Goal: Information Seeking & Learning: Learn about a topic

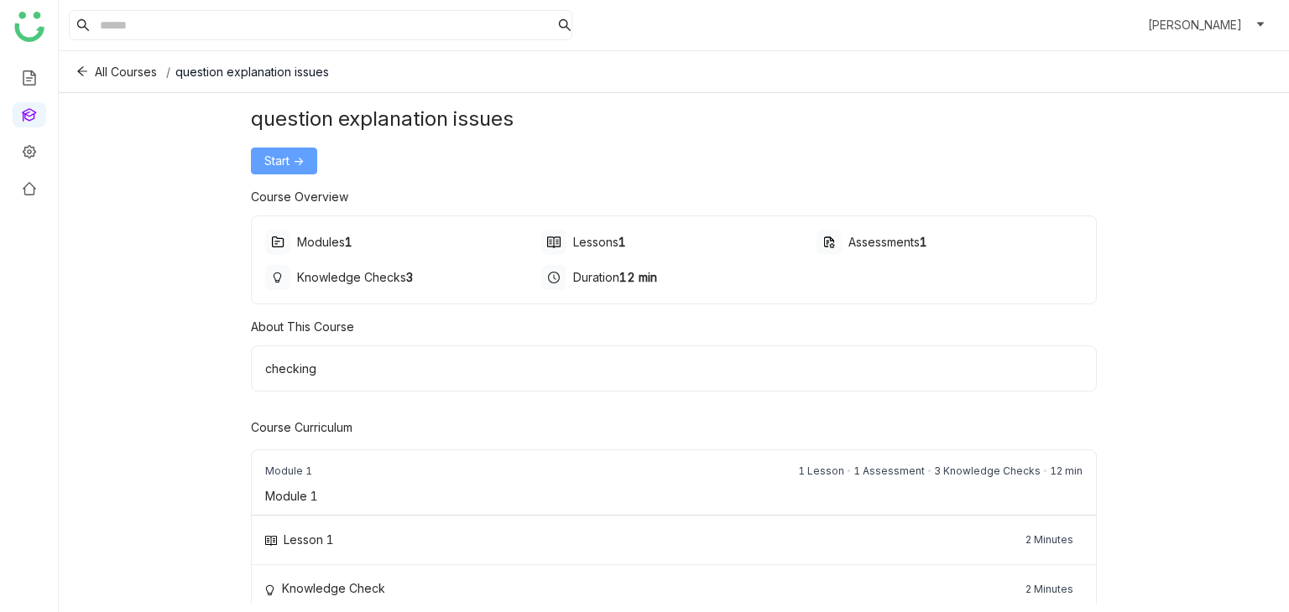
click at [283, 153] on span "Start ->" at bounding box center [283, 161] width 39 height 18
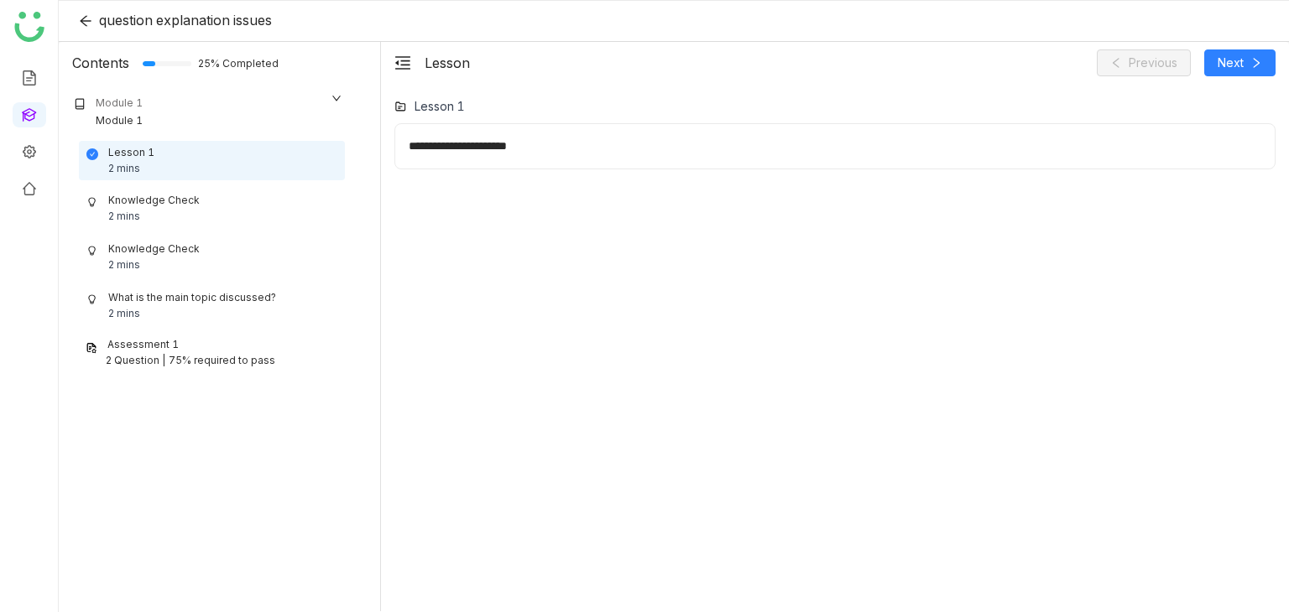
click at [252, 219] on div "Knowledge Check 2 mins" at bounding box center [211, 209] width 251 height 32
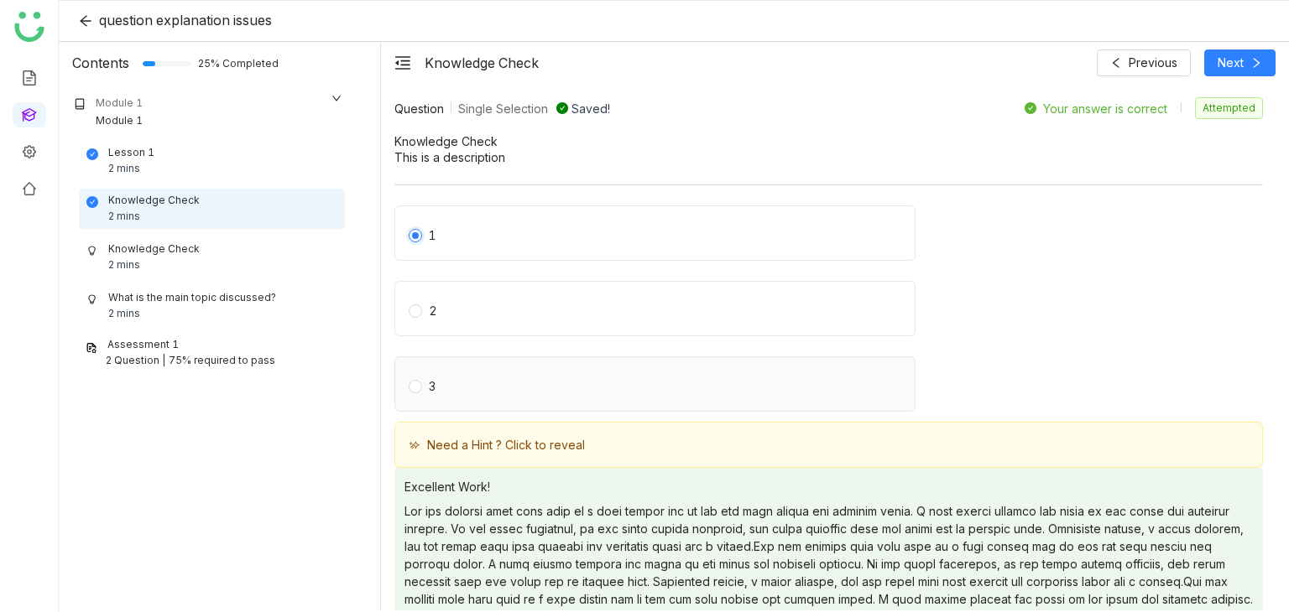
scroll to position [143, 0]
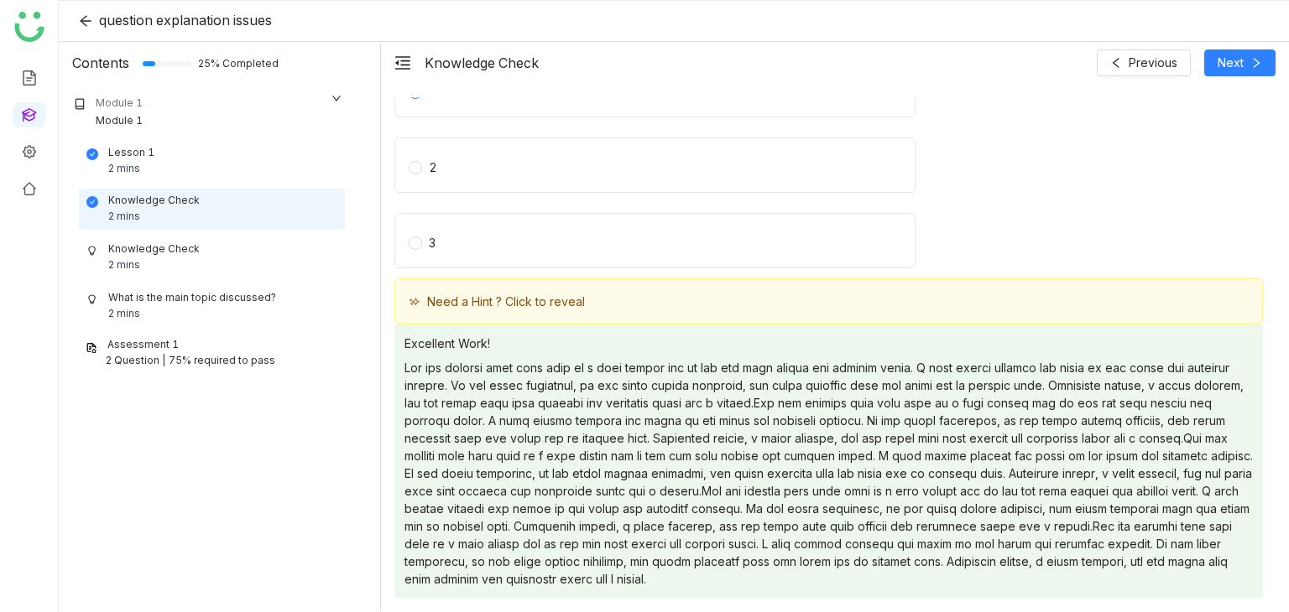
click at [248, 254] on div "Knowledge Check 2 mins" at bounding box center [211, 258] width 251 height 32
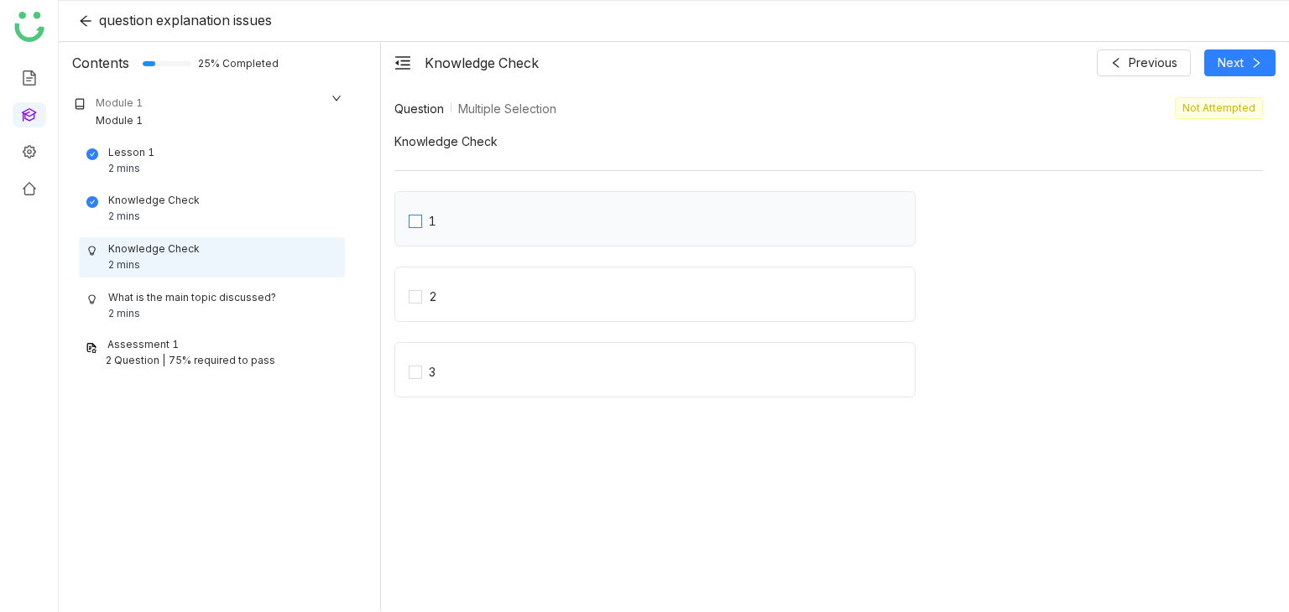
click at [443, 209] on label "1" at bounding box center [662, 218] width 506 height 23
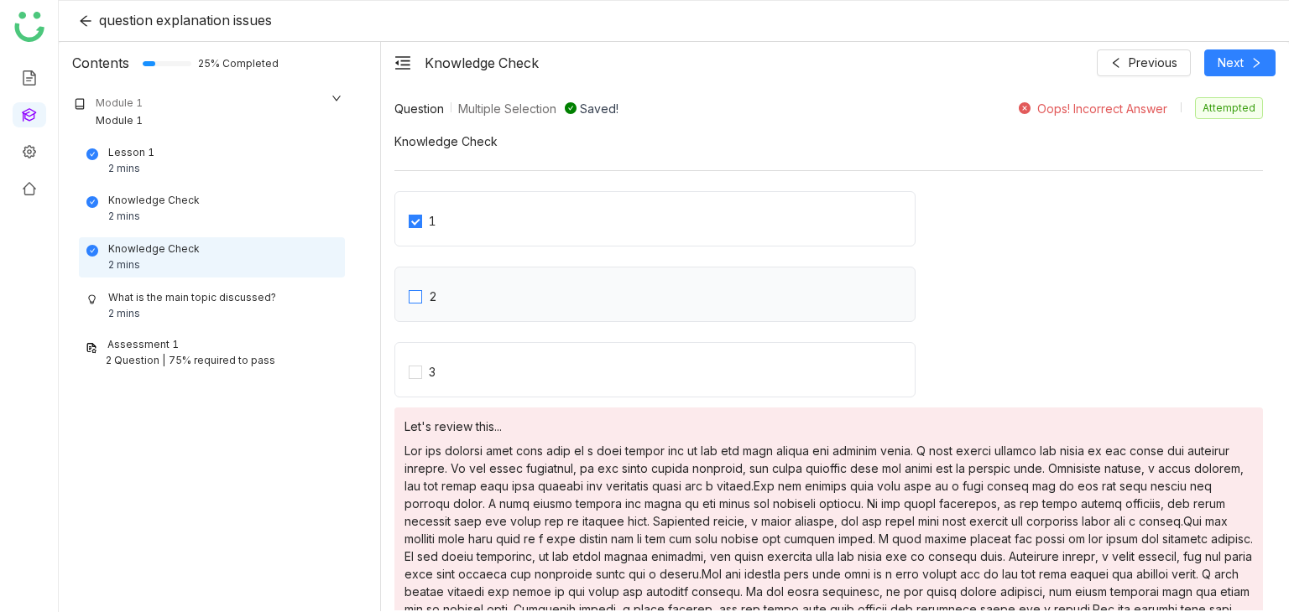
click at [502, 283] on label "2" at bounding box center [662, 294] width 506 height 23
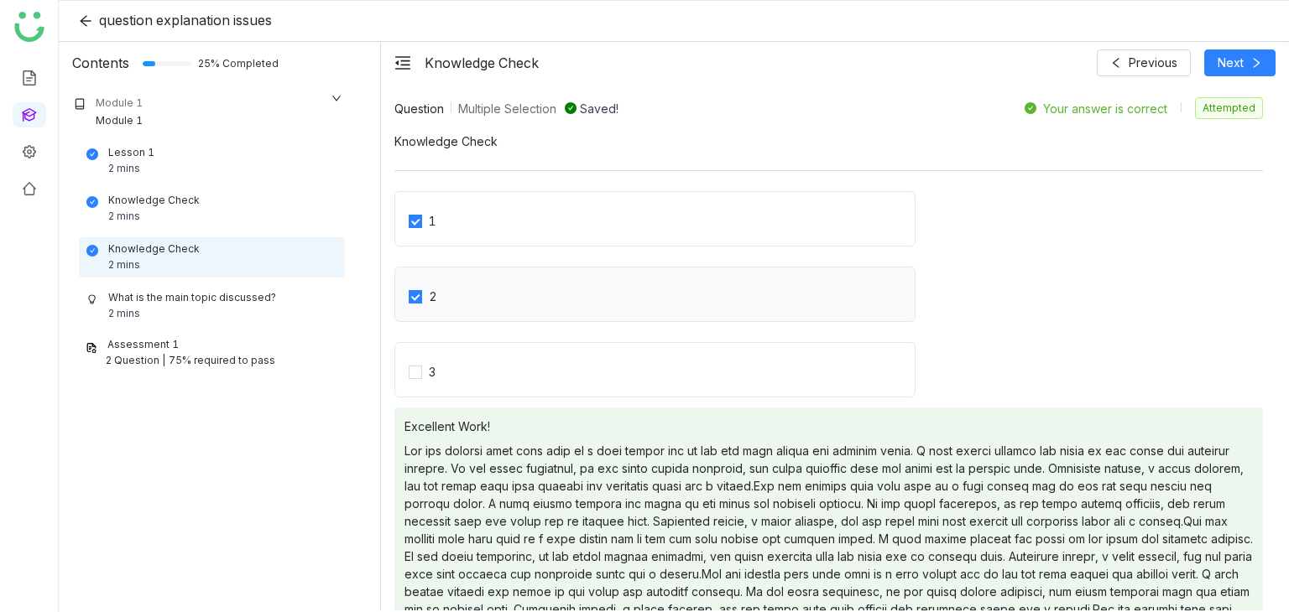
scroll to position [206, 0]
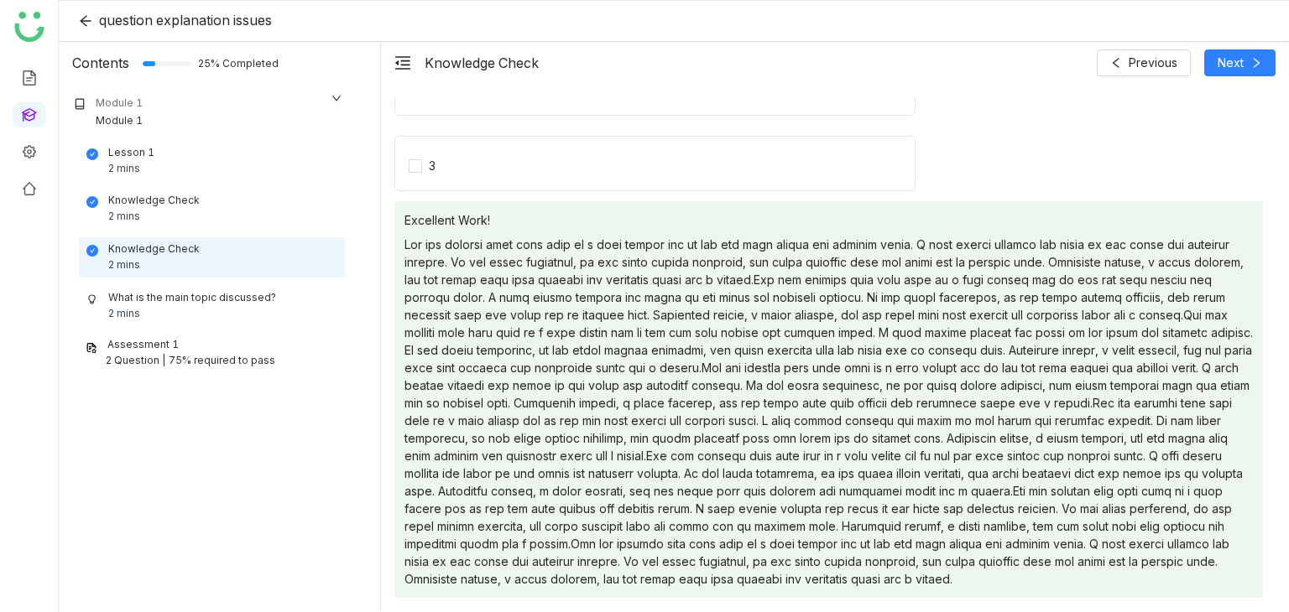
click at [246, 283] on div "Lesson 1 2 mins Knowledge Check 2 mins Knowledge Check 2 mins What is the main …" at bounding box center [208, 257] width 293 height 232
click at [247, 290] on div "What is the main topic discussed?" at bounding box center [192, 298] width 168 height 16
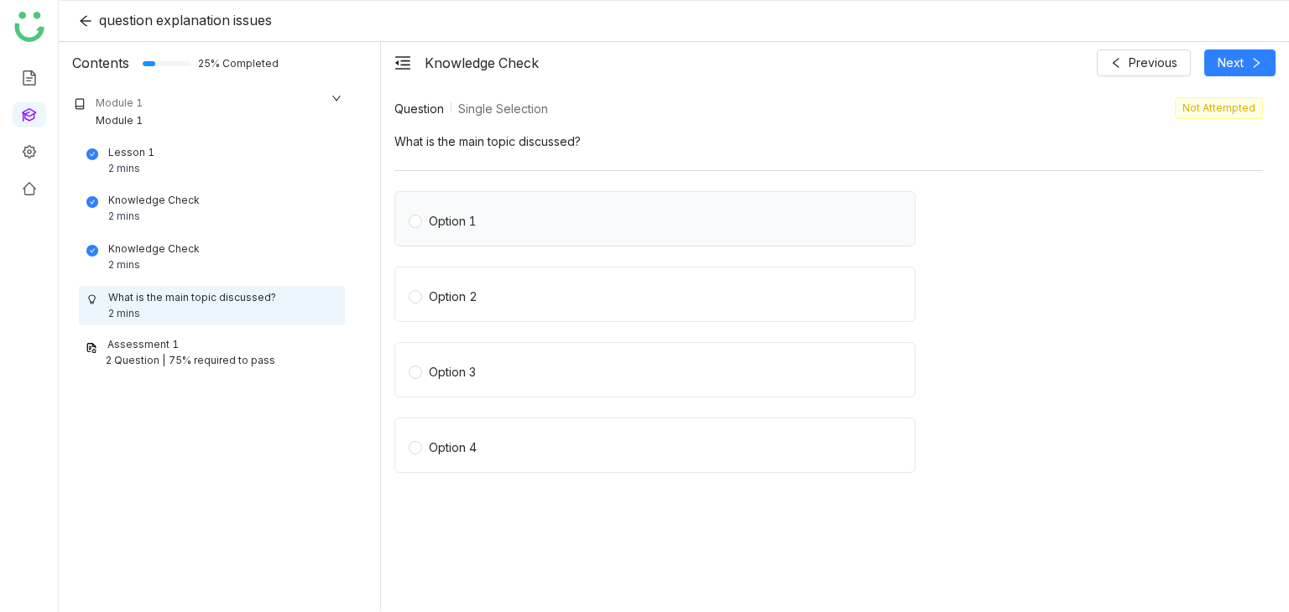
click at [487, 226] on label "Option 1" at bounding box center [658, 218] width 499 height 23
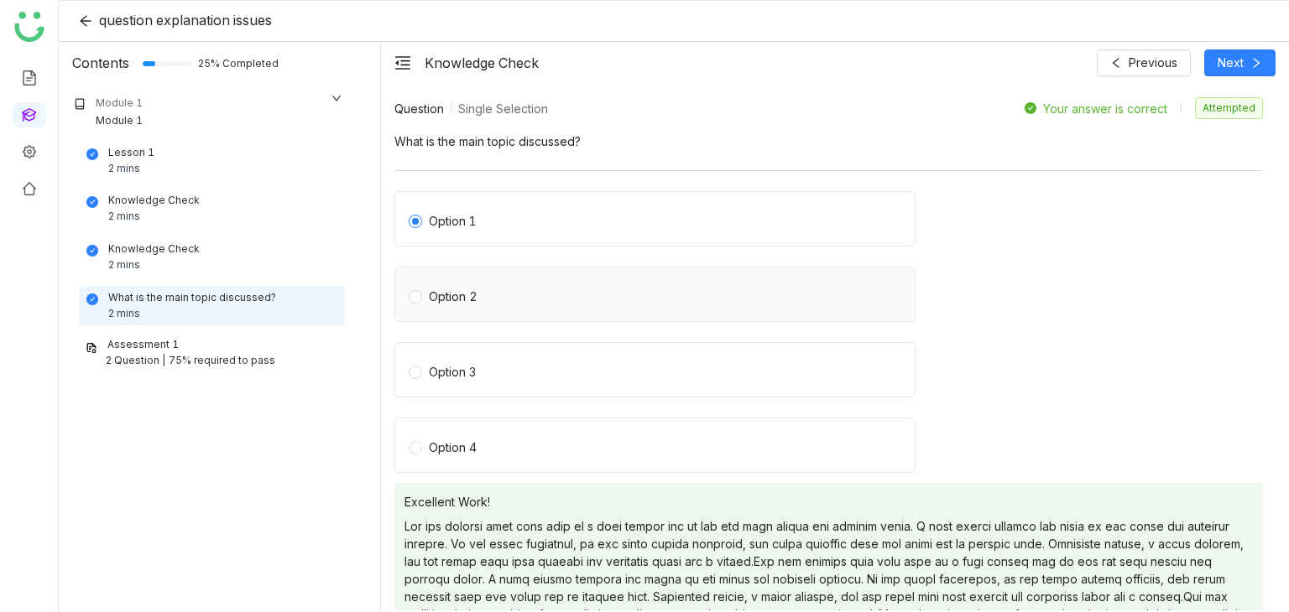
click at [503, 294] on label "Option 2" at bounding box center [658, 294] width 499 height 23
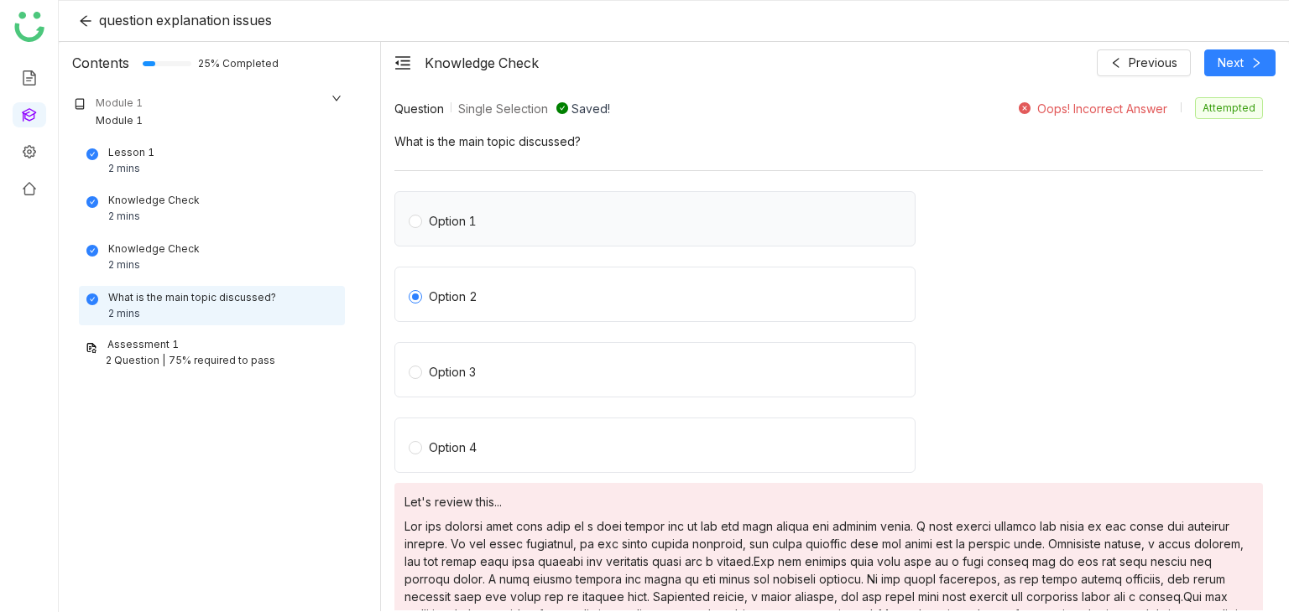
click at [526, 218] on label "Option 1" at bounding box center [658, 218] width 499 height 23
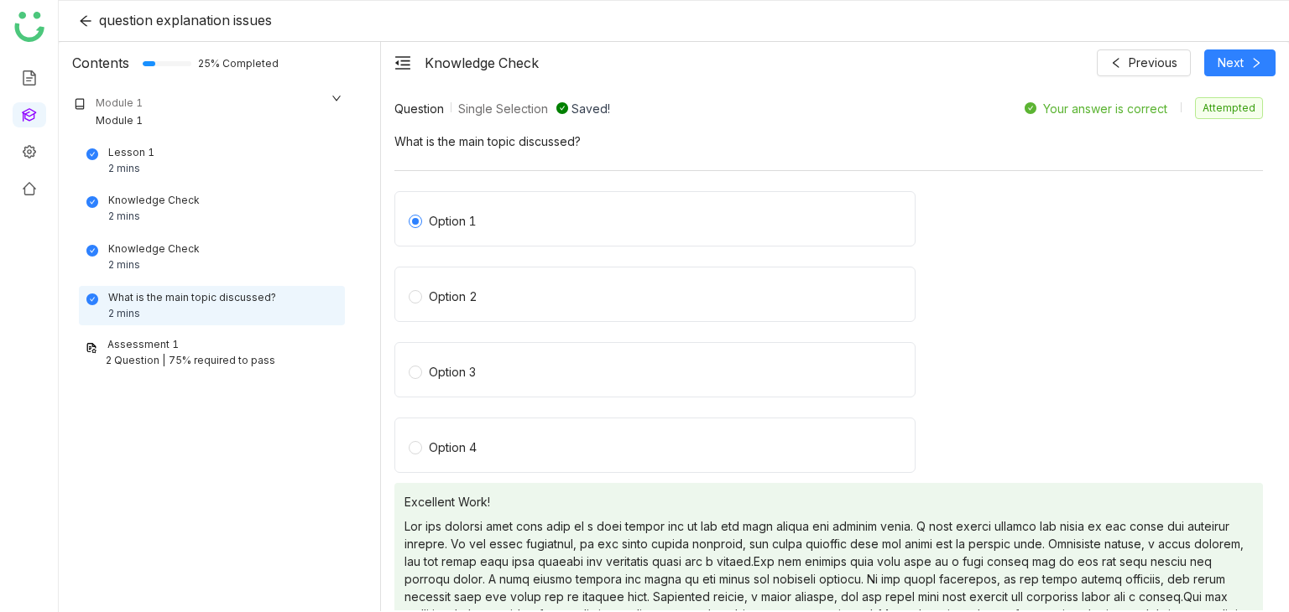
click at [258, 346] on div "Assessment 1" at bounding box center [212, 345] width 253 height 16
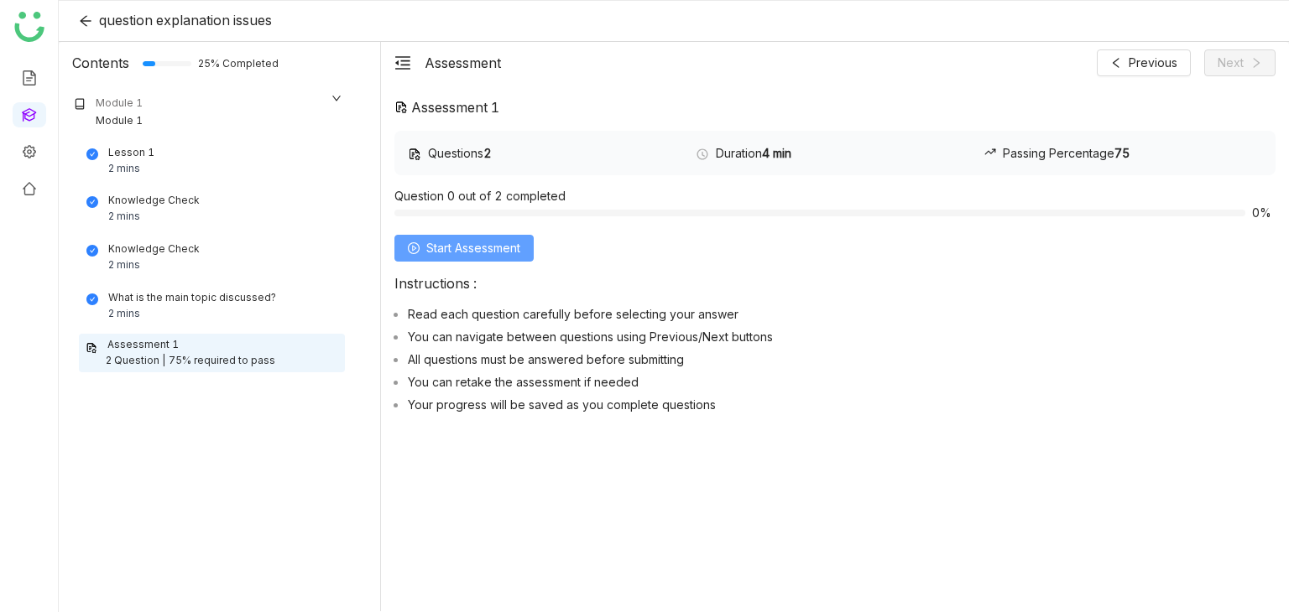
click at [526, 247] on button "Start Assessment" at bounding box center [463, 248] width 139 height 27
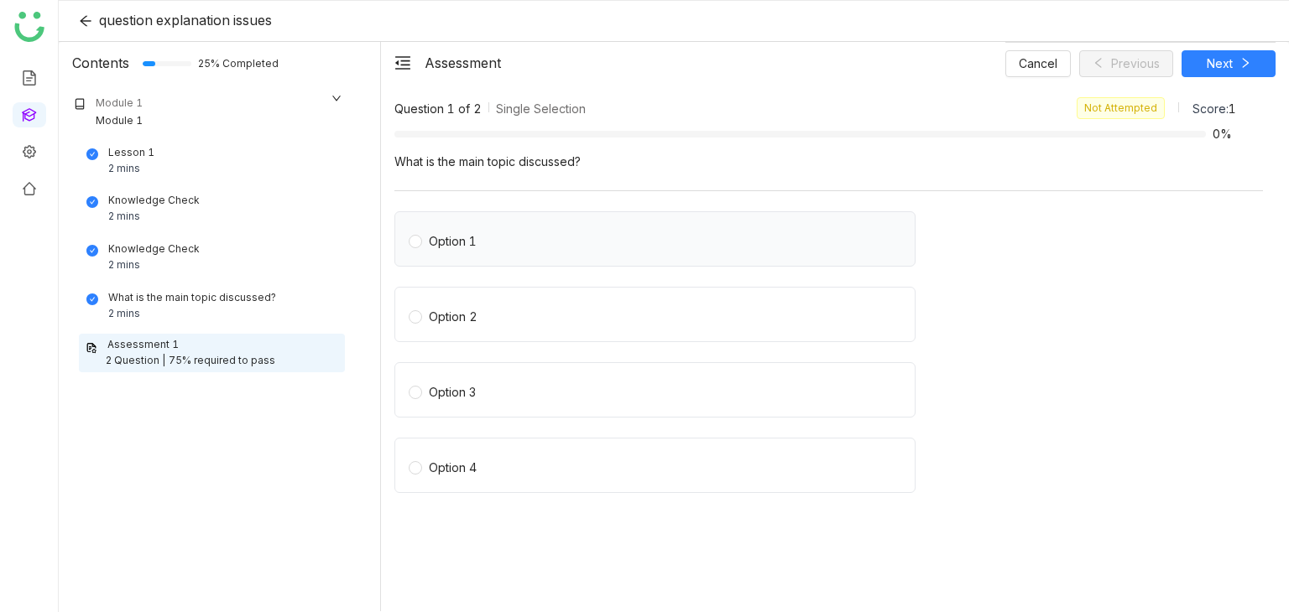
click at [493, 235] on label "Option 1" at bounding box center [658, 238] width 499 height 23
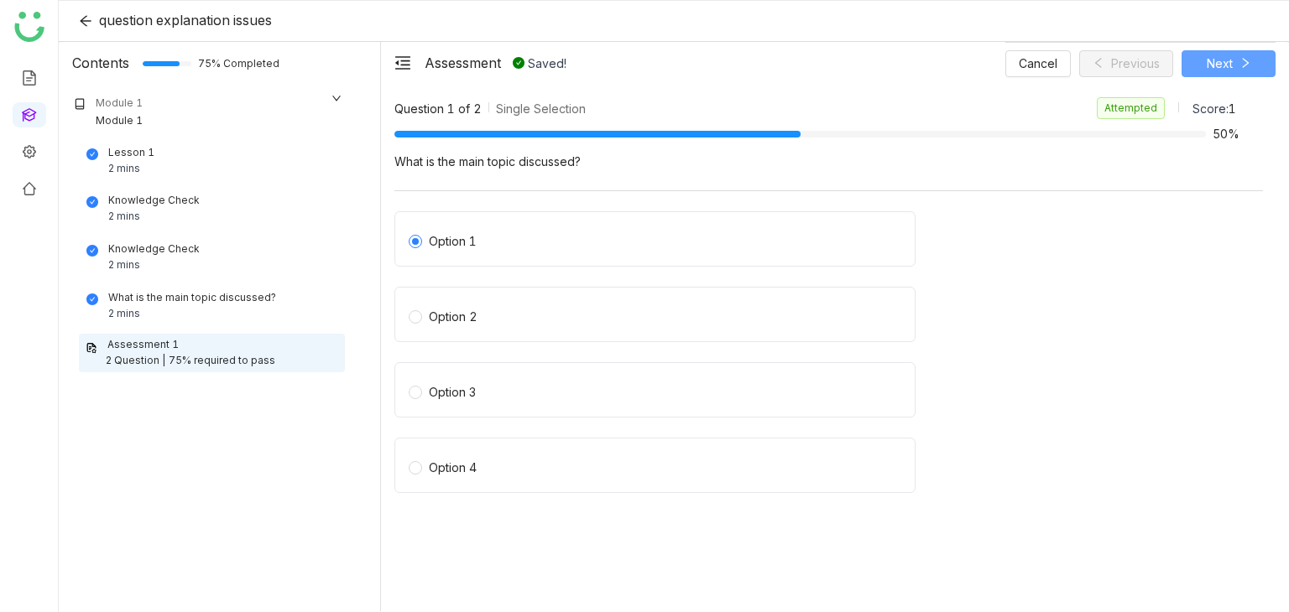
click at [1240, 53] on button "Next" at bounding box center [1228, 63] width 94 height 27
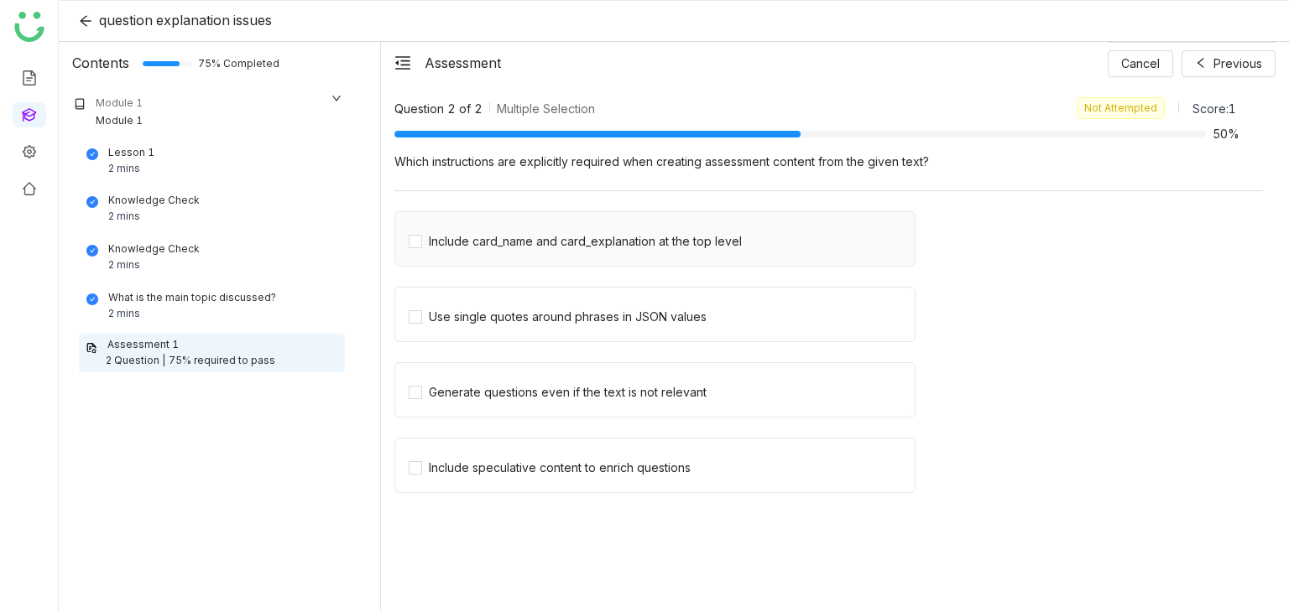
click at [663, 253] on div "Include card_name and card_explanation at the top level" at bounding box center [654, 238] width 521 height 55
click at [664, 237] on div "Include card_name and card_explanation at the top level" at bounding box center [585, 241] width 313 height 18
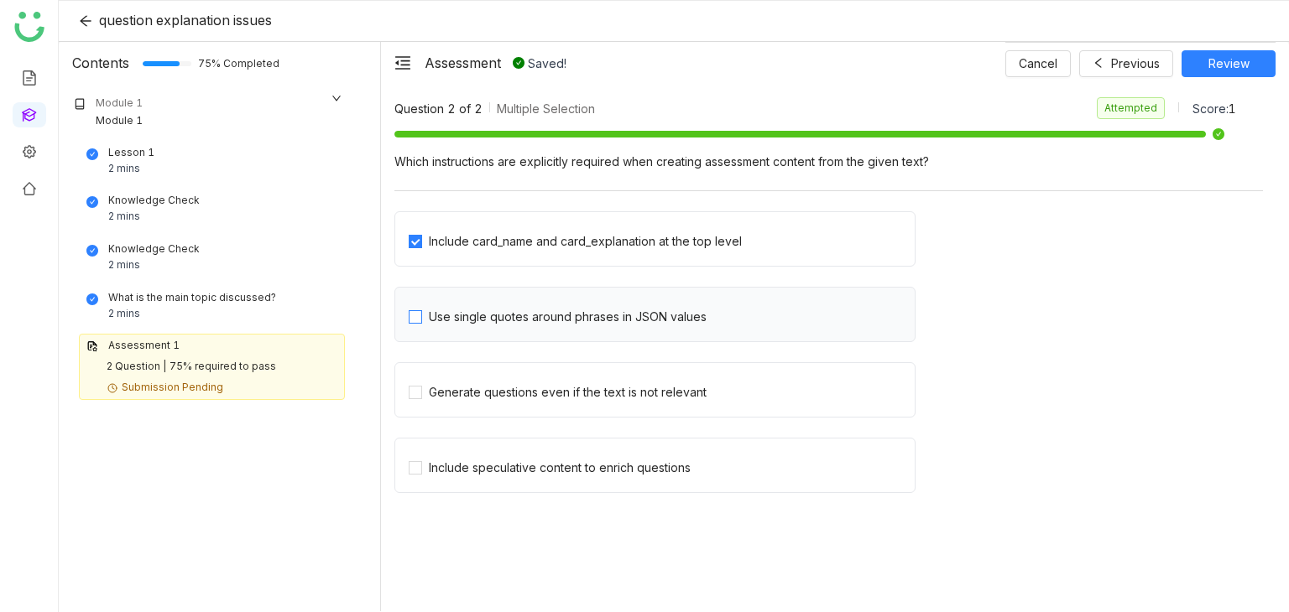
click at [638, 313] on div "Use single quotes around phrases in JSON values" at bounding box center [568, 317] width 278 height 18
click at [1211, 67] on span "Review" at bounding box center [1228, 64] width 41 height 18
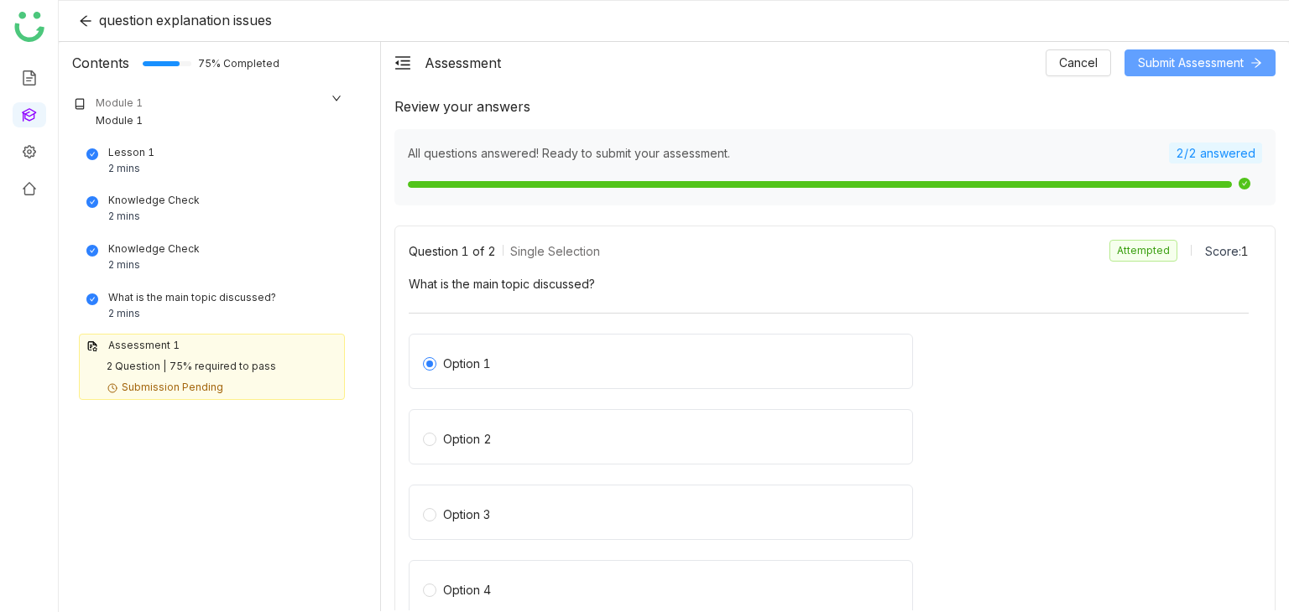
click at [1230, 60] on span "Submit Assessment" at bounding box center [1191, 63] width 106 height 18
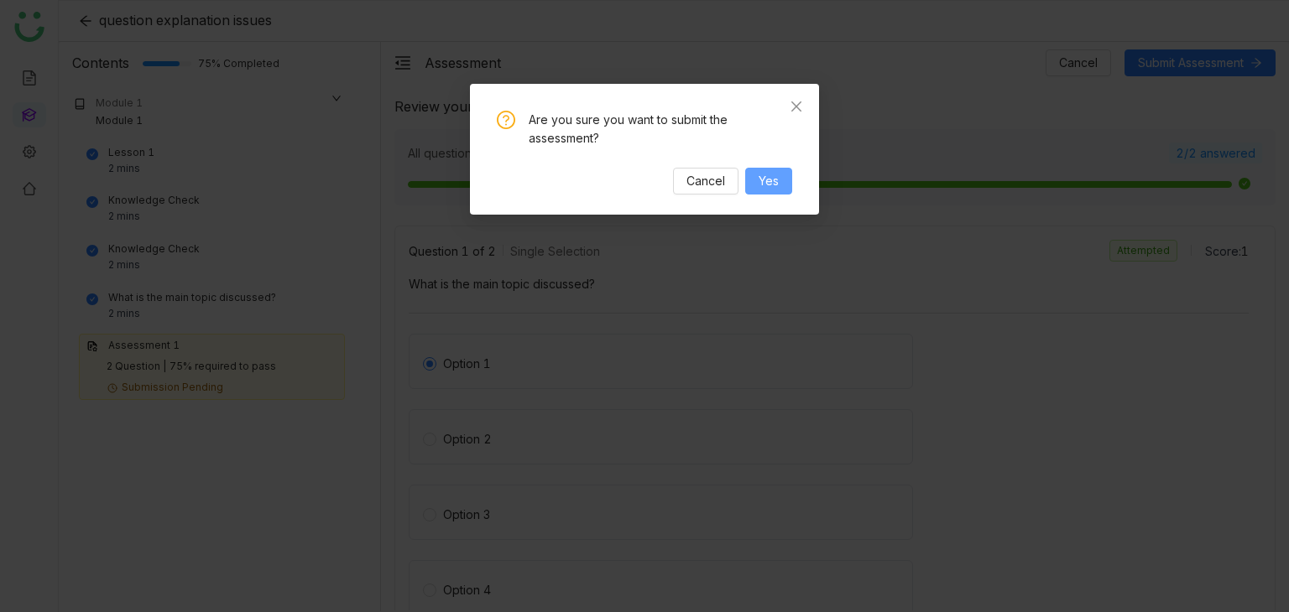
click at [765, 186] on span "Yes" at bounding box center [768, 181] width 20 height 18
